Goal: Task Accomplishment & Management: Use online tool/utility

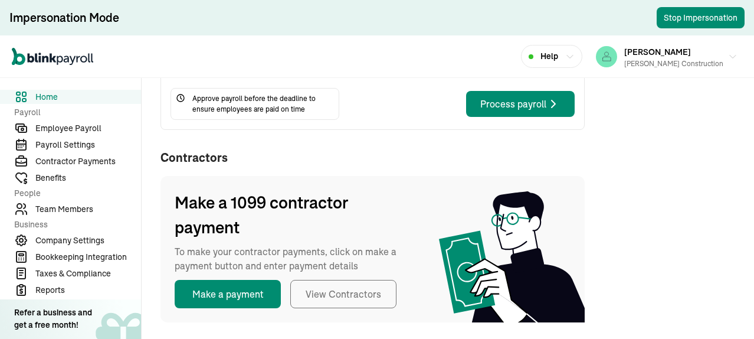
scroll to position [514, 0]
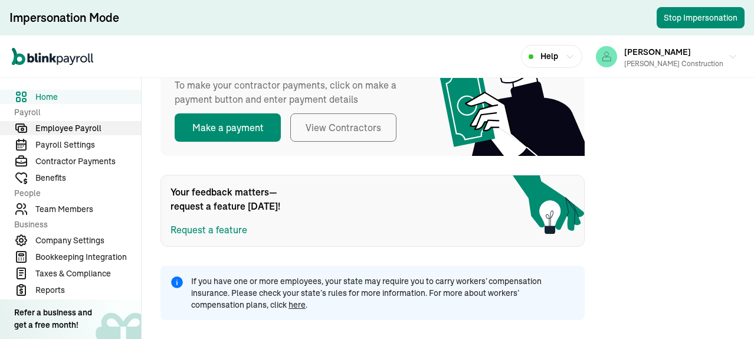
click at [59, 123] on span "Employee Payroll" at bounding box center [88, 128] width 106 height 12
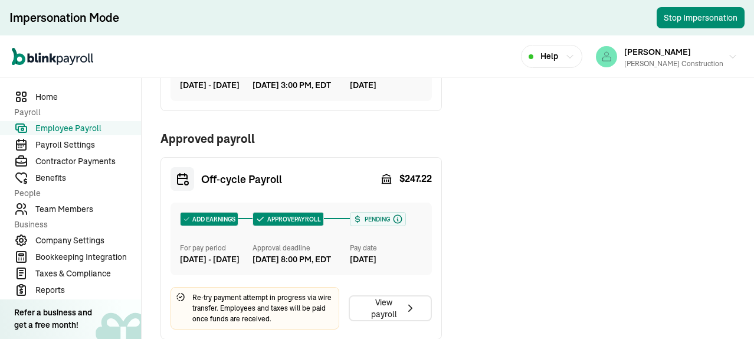
scroll to position [253, 0]
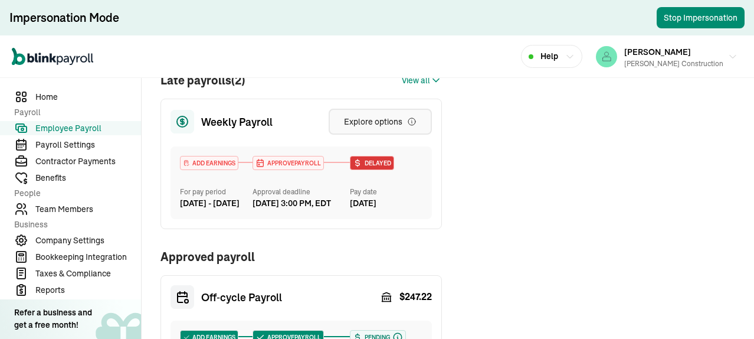
click at [394, 127] on div "Explore options" at bounding box center [380, 122] width 73 height 12
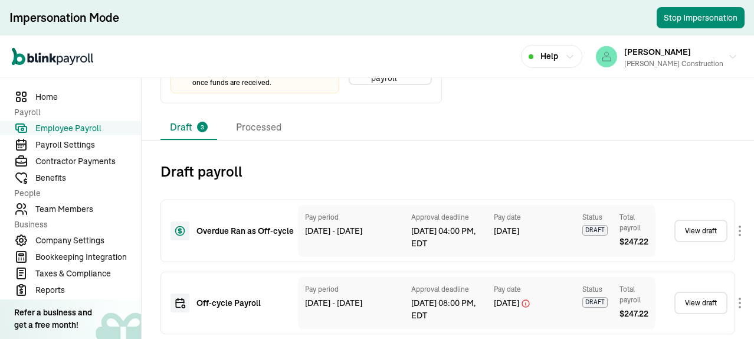
scroll to position [488, 0]
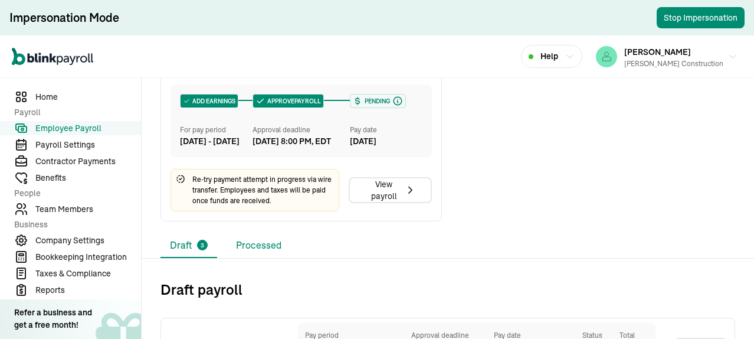
click at [265, 258] on li "Processed" at bounding box center [259, 245] width 64 height 25
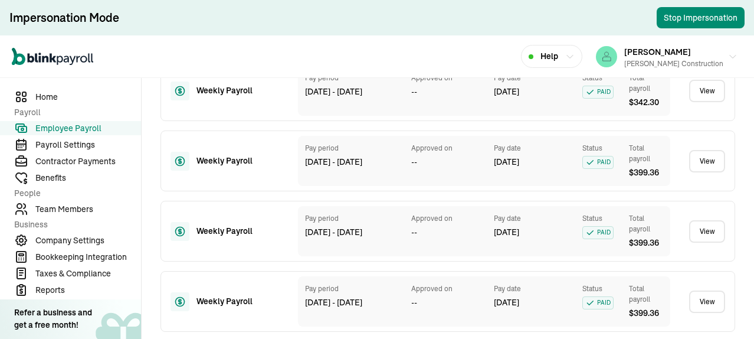
scroll to position [1181, 0]
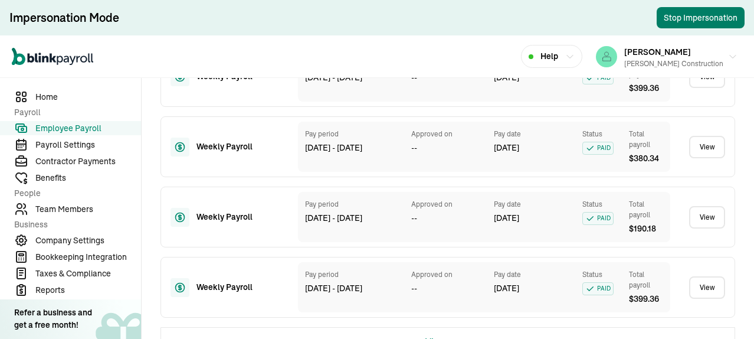
click at [674, 21] on button "Stop Impersonation" at bounding box center [701, 17] width 88 height 21
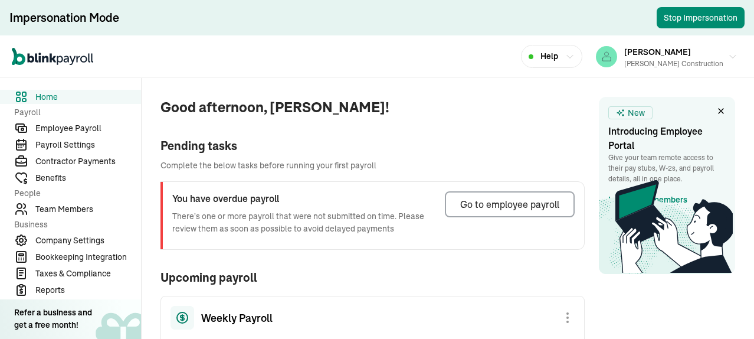
click at [78, 129] on span "Employee Payroll" at bounding box center [88, 128] width 106 height 12
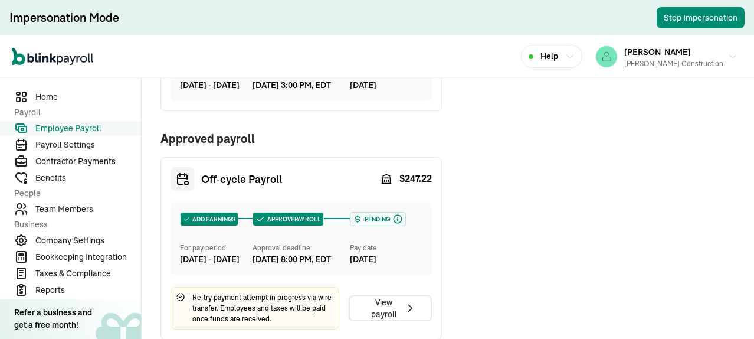
scroll to position [194, 0]
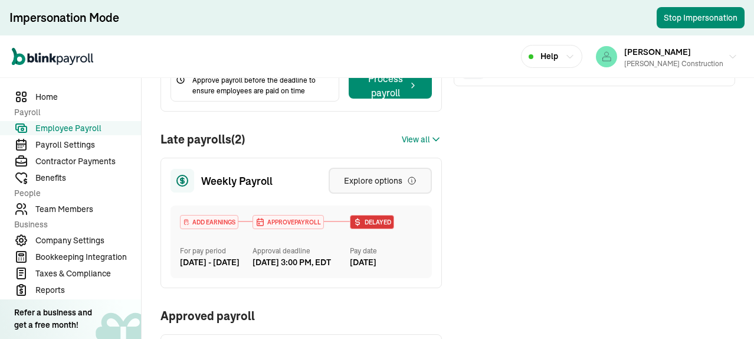
click at [378, 186] on div "Explore options" at bounding box center [380, 181] width 73 height 12
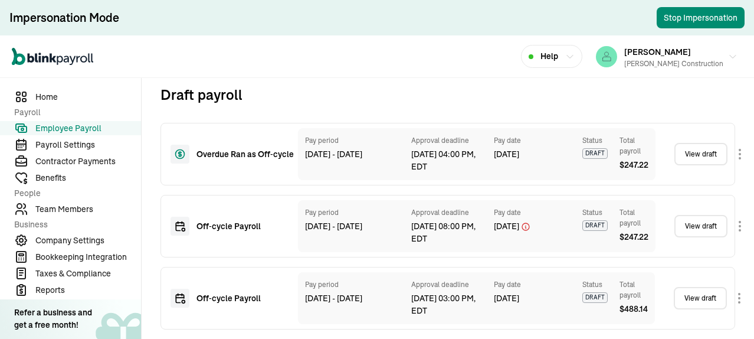
scroll to position [445, 0]
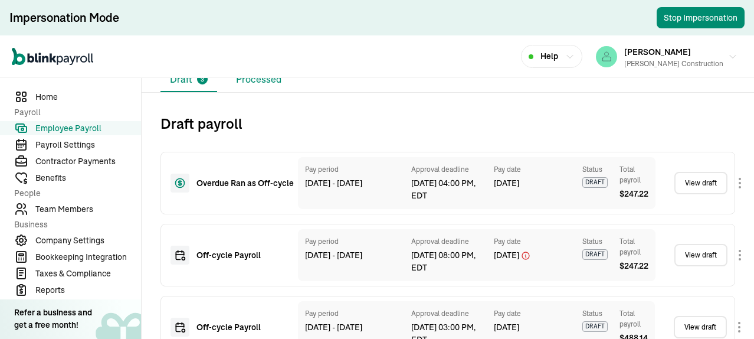
drag, startPoint x: 260, startPoint y: 97, endPoint x: 285, endPoint y: 112, distance: 29.6
click at [260, 92] on li "Processed" at bounding box center [259, 79] width 64 height 25
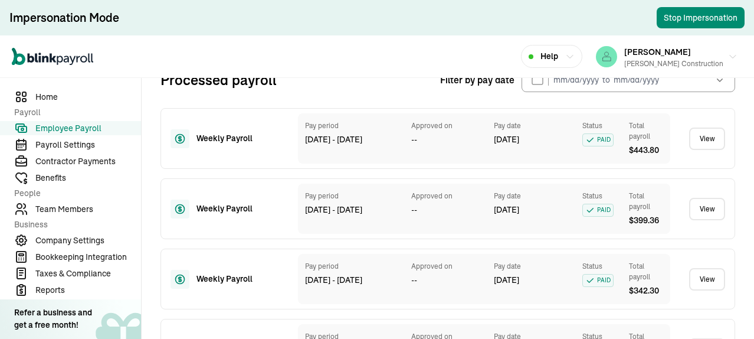
scroll to position [253, 0]
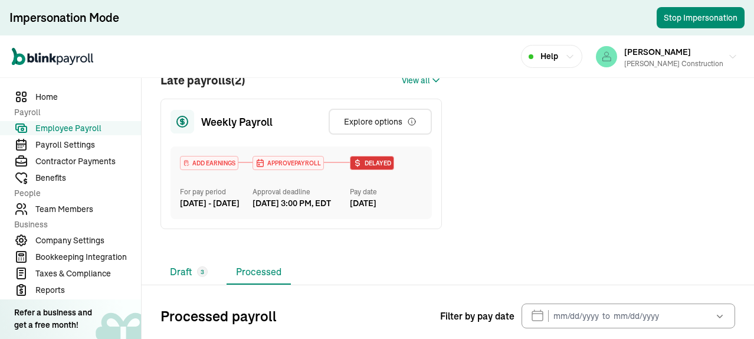
click at [172, 284] on li "Draft 3" at bounding box center [188, 272] width 57 height 25
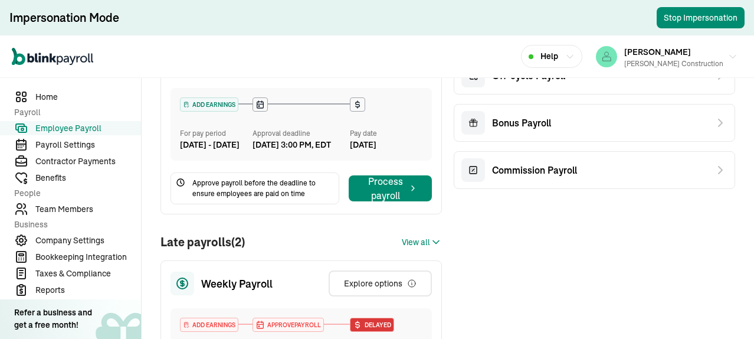
scroll to position [268, 0]
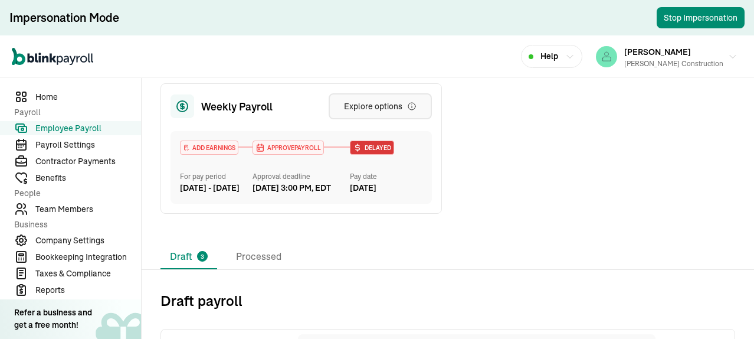
click at [382, 112] on div "Explore options" at bounding box center [380, 106] width 73 height 12
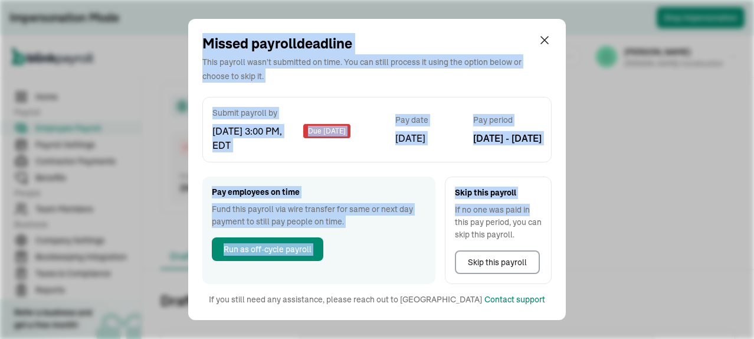
drag, startPoint x: 178, startPoint y: 17, endPoint x: 628, endPoint y: 201, distance: 486.1
click at [540, 206] on div "Missed payroll deadline This payroll wasn't submitted on time. You can still pr…" at bounding box center [377, 169] width 754 height 339
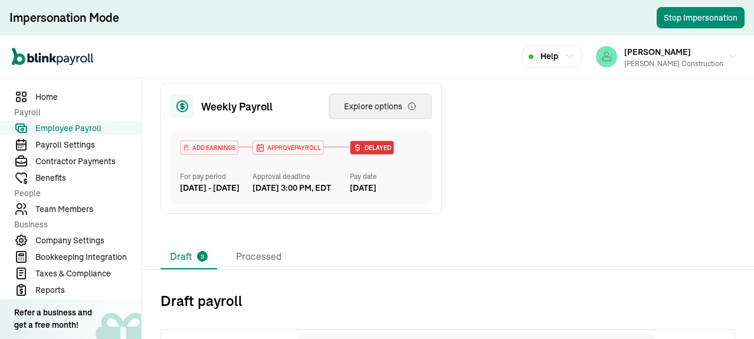
click at [375, 112] on div "Explore options" at bounding box center [380, 106] width 73 height 12
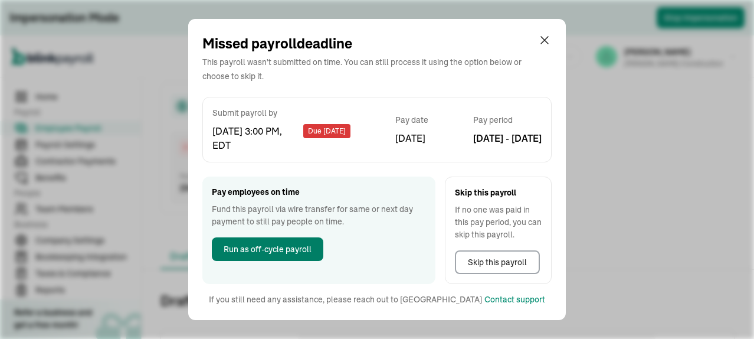
click at [288, 254] on span "Run as off-cycle payroll" at bounding box center [268, 249] width 88 height 12
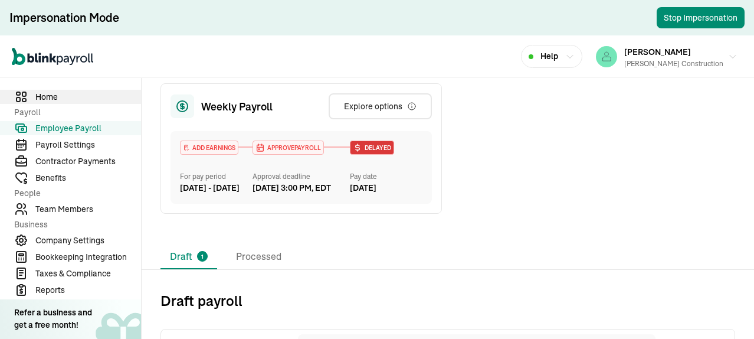
click at [44, 96] on span "Home" at bounding box center [88, 97] width 106 height 12
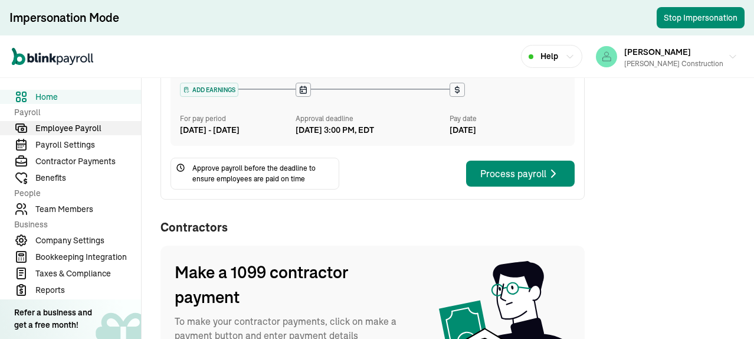
click at [84, 127] on span "Employee Payroll" at bounding box center [88, 128] width 106 height 12
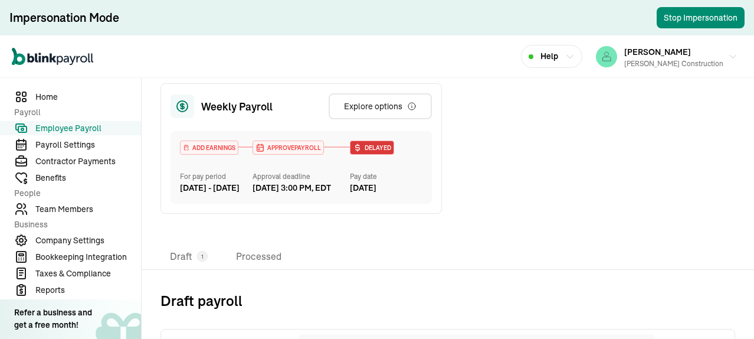
scroll to position [268, 0]
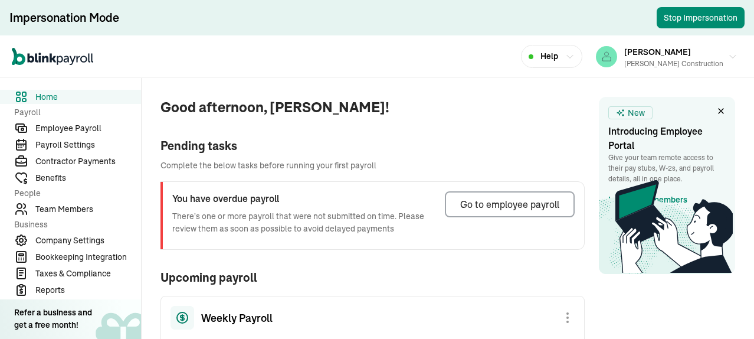
click at [78, 129] on span "Employee Payroll" at bounding box center [88, 128] width 106 height 12
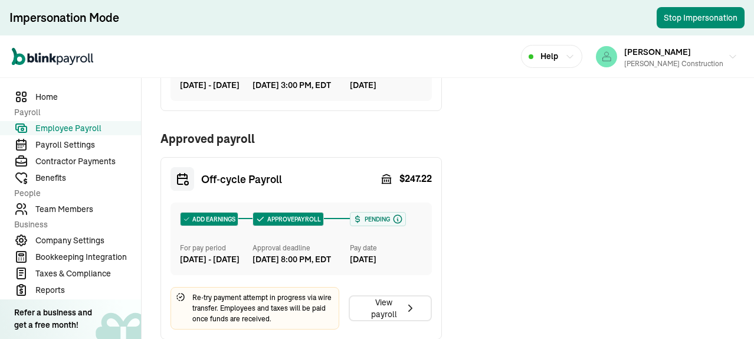
scroll to position [194, 0]
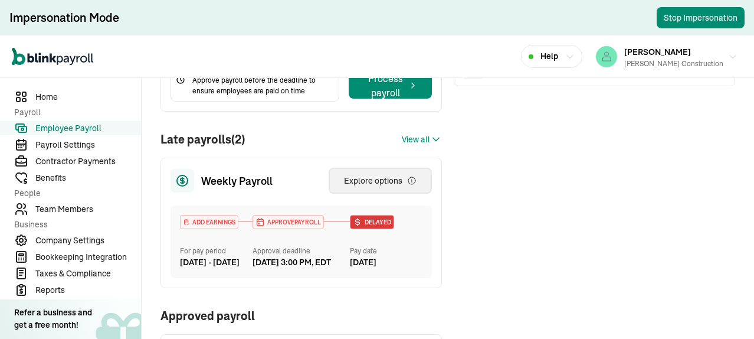
click at [378, 186] on div "Explore options" at bounding box center [380, 181] width 73 height 12
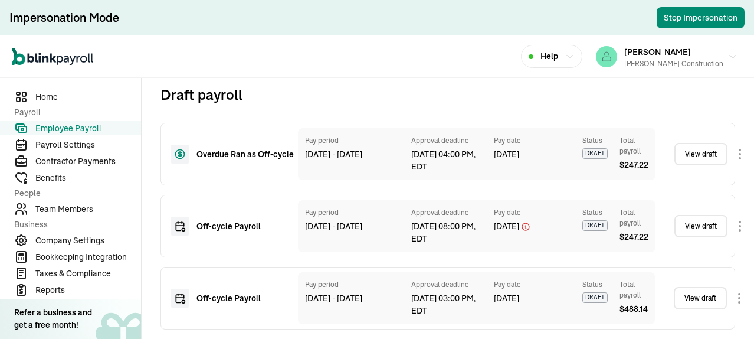
scroll to position [445, 0]
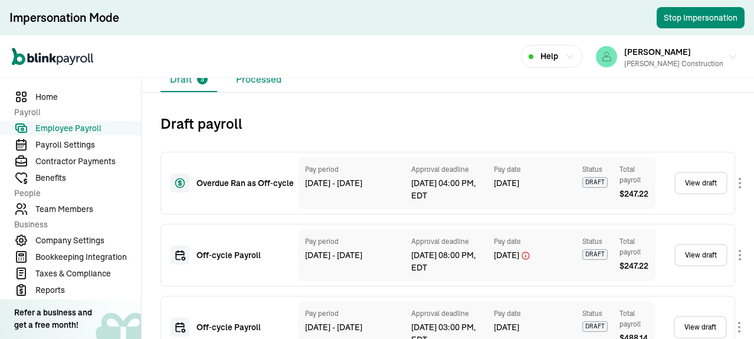
drag, startPoint x: 260, startPoint y: 97, endPoint x: 285, endPoint y: 112, distance: 29.6
click at [260, 92] on li "Processed" at bounding box center [259, 79] width 64 height 25
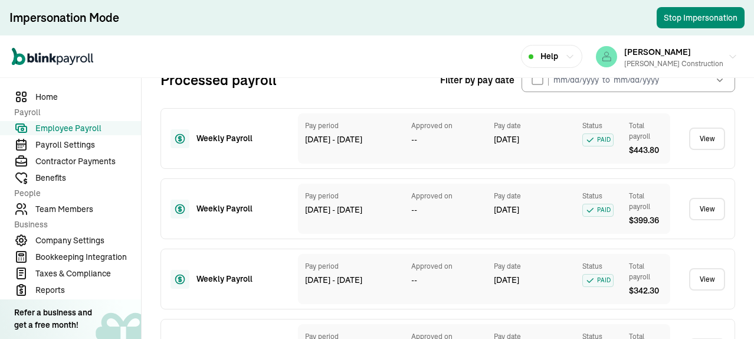
scroll to position [253, 0]
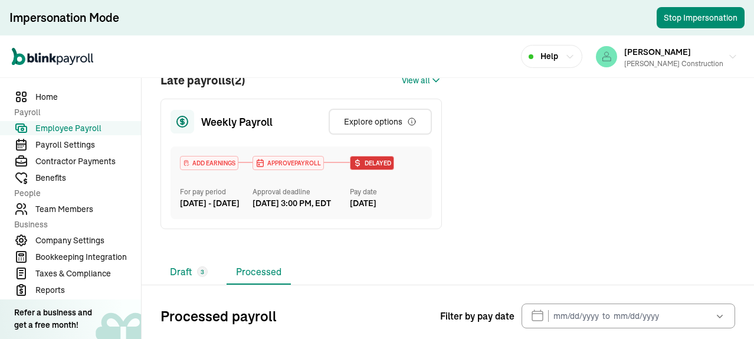
click at [172, 284] on li "Draft 3" at bounding box center [188, 272] width 57 height 25
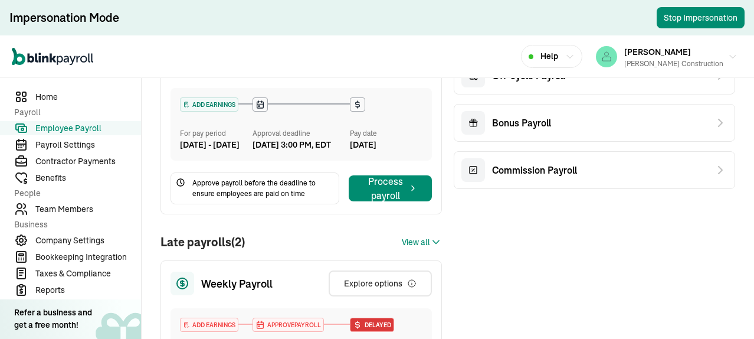
scroll to position [268, 0]
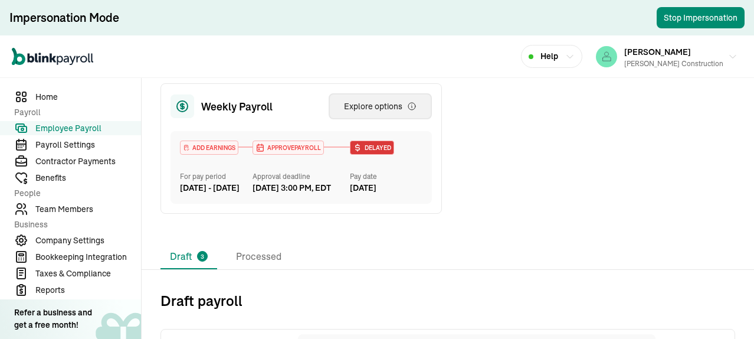
click at [382, 112] on div "Explore options" at bounding box center [380, 106] width 73 height 12
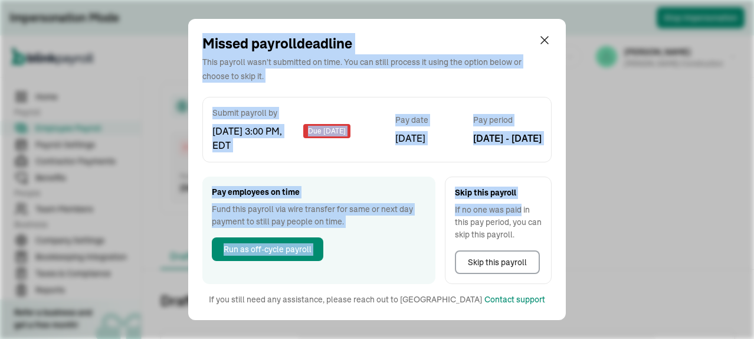
drag, startPoint x: 178, startPoint y: 17, endPoint x: 628, endPoint y: 201, distance: 486.1
click at [540, 206] on div "Missed payroll deadline This payroll wasn't submitted on time. You can still pr…" at bounding box center [377, 169] width 754 height 339
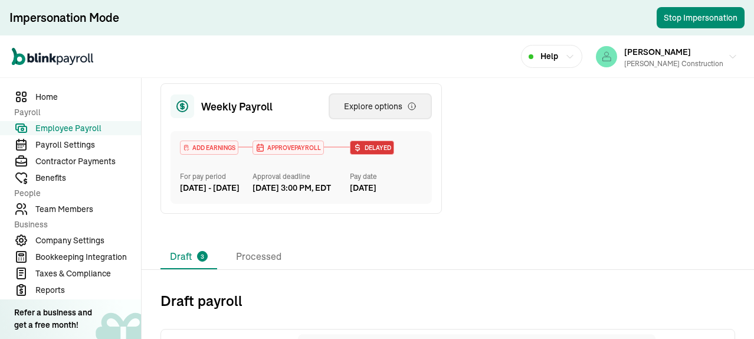
click at [375, 112] on div "Explore options" at bounding box center [380, 106] width 73 height 12
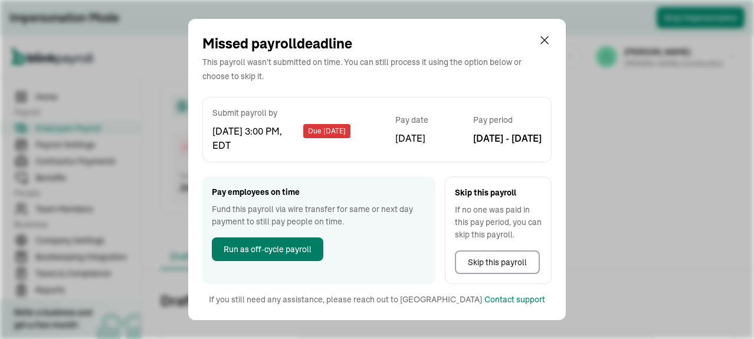
click at [288, 254] on span "Run as off-cycle payroll" at bounding box center [268, 249] width 88 height 12
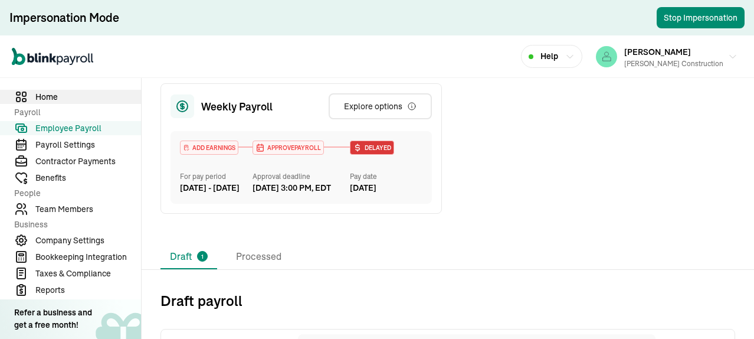
click at [44, 96] on span "Home" at bounding box center [88, 97] width 106 height 12
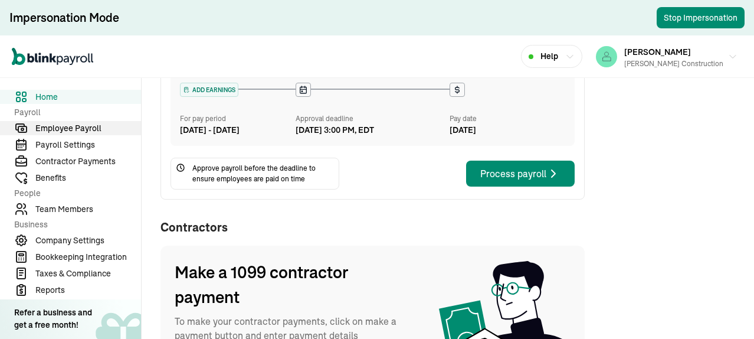
click at [84, 127] on span "Employee Payroll" at bounding box center [88, 128] width 106 height 12
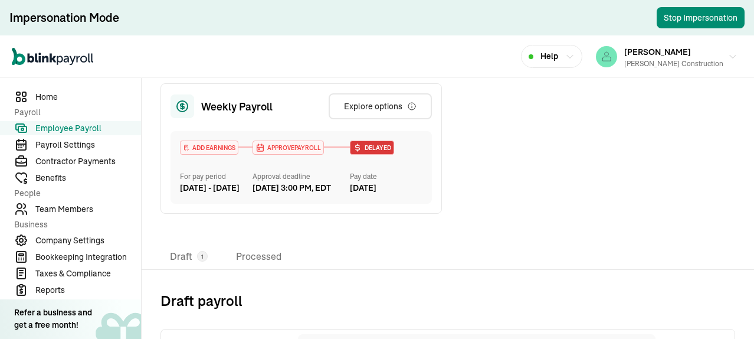
scroll to position [268, 0]
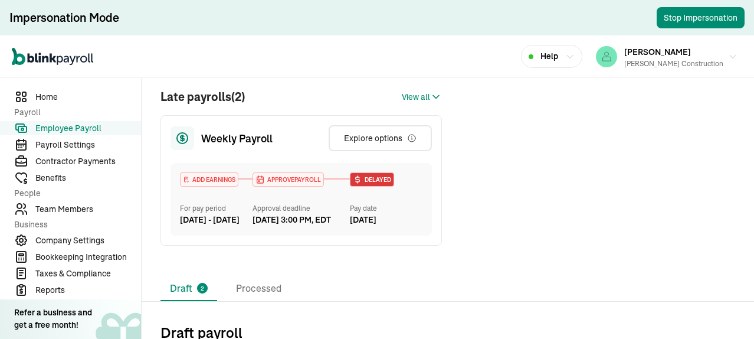
scroll to position [118, 0]
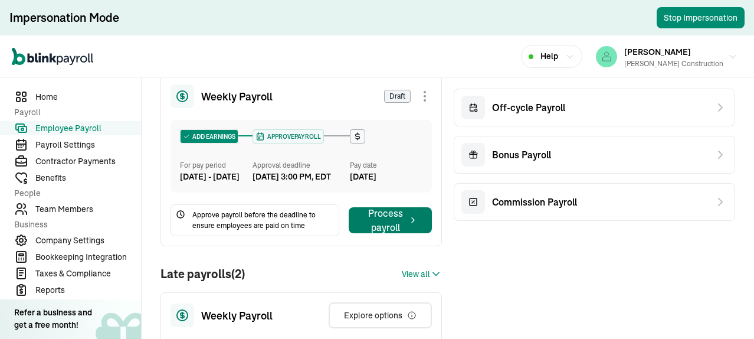
scroll to position [236, 0]
